Goal: Go to known website: Access a specific website the user already knows

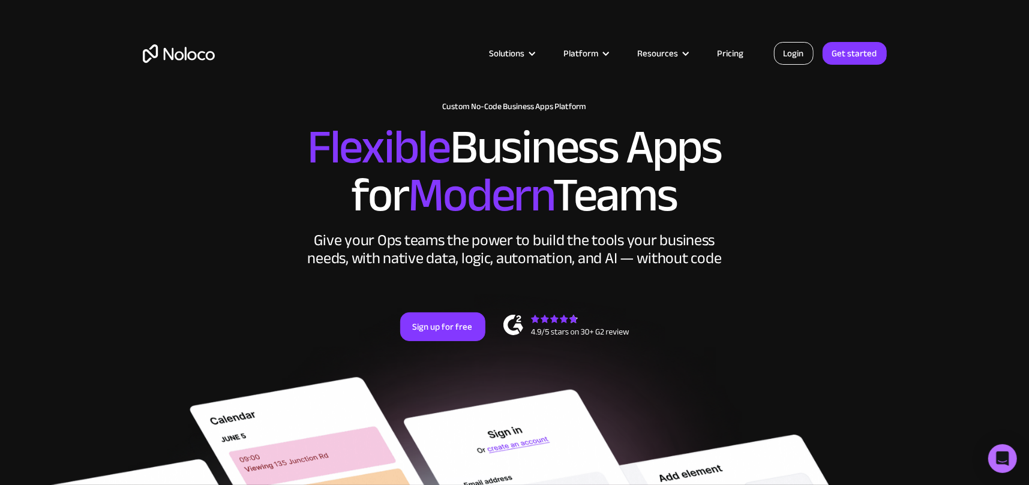
click at [776, 55] on link "Login" at bounding box center [794, 53] width 40 height 23
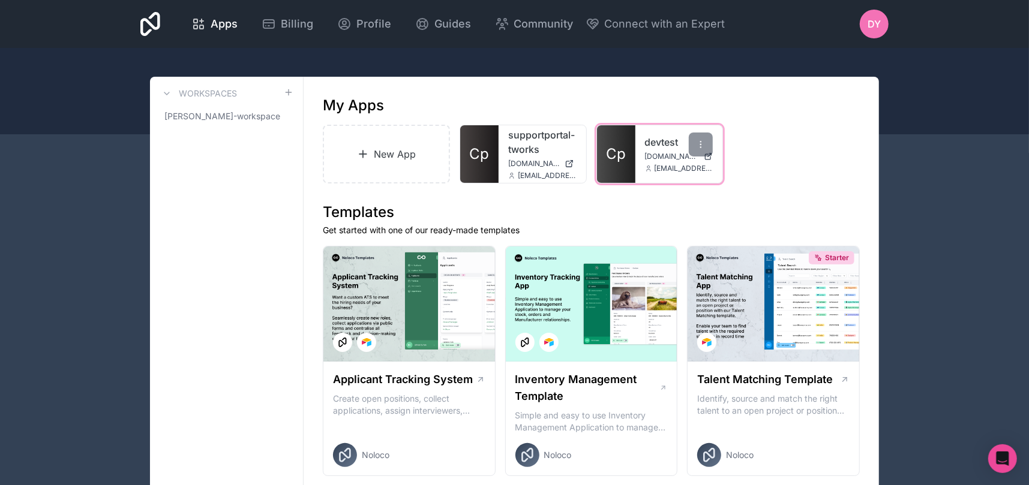
click at [617, 173] on link "Cp" at bounding box center [616, 154] width 38 height 58
